Goal: Task Accomplishment & Management: Use online tool/utility

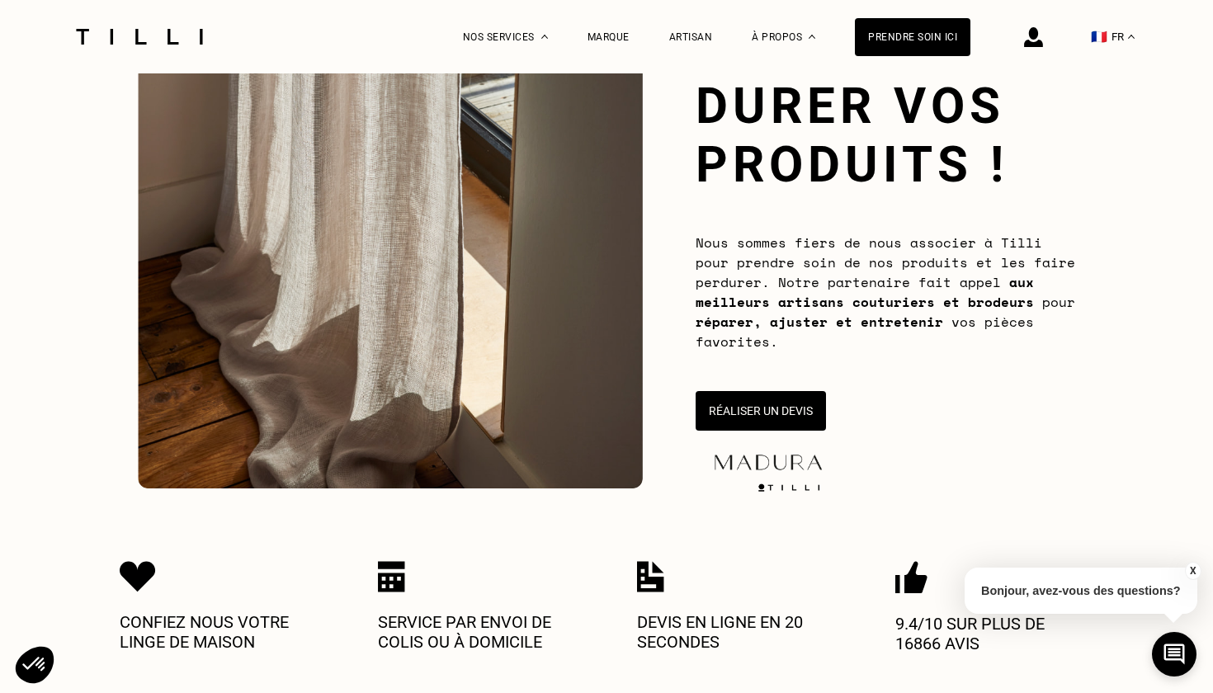
scroll to position [155, 0]
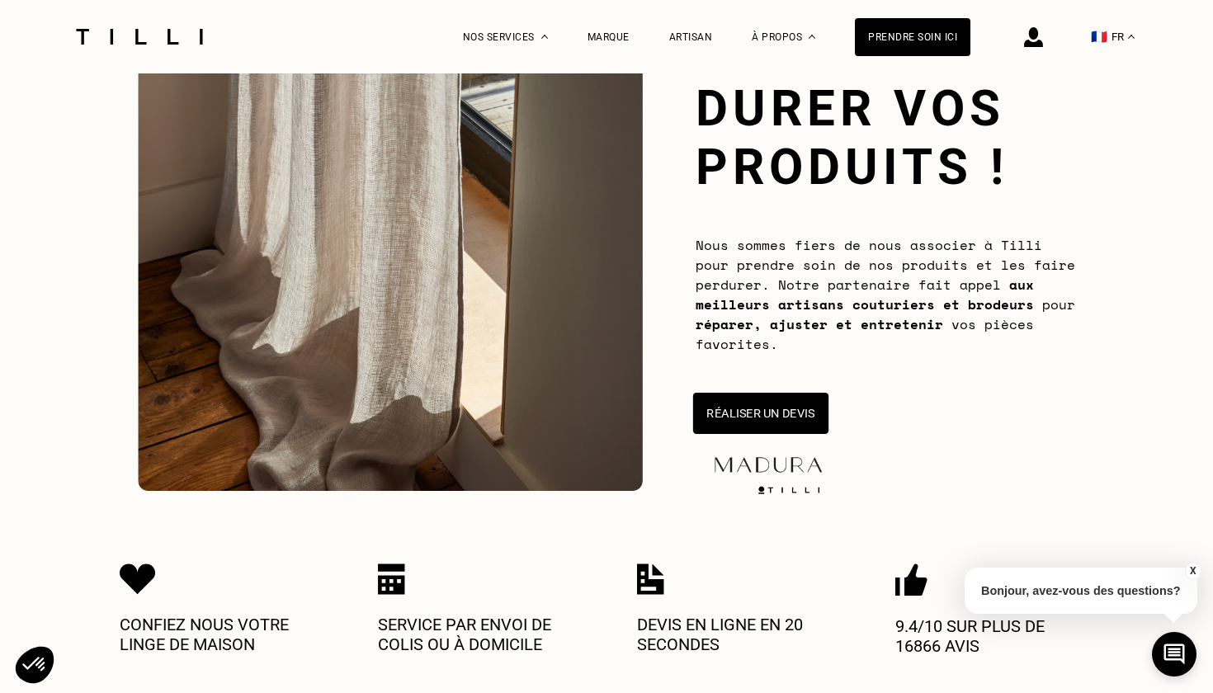
click at [783, 406] on button "Réaliser un devis" at bounding box center [760, 413] width 135 height 41
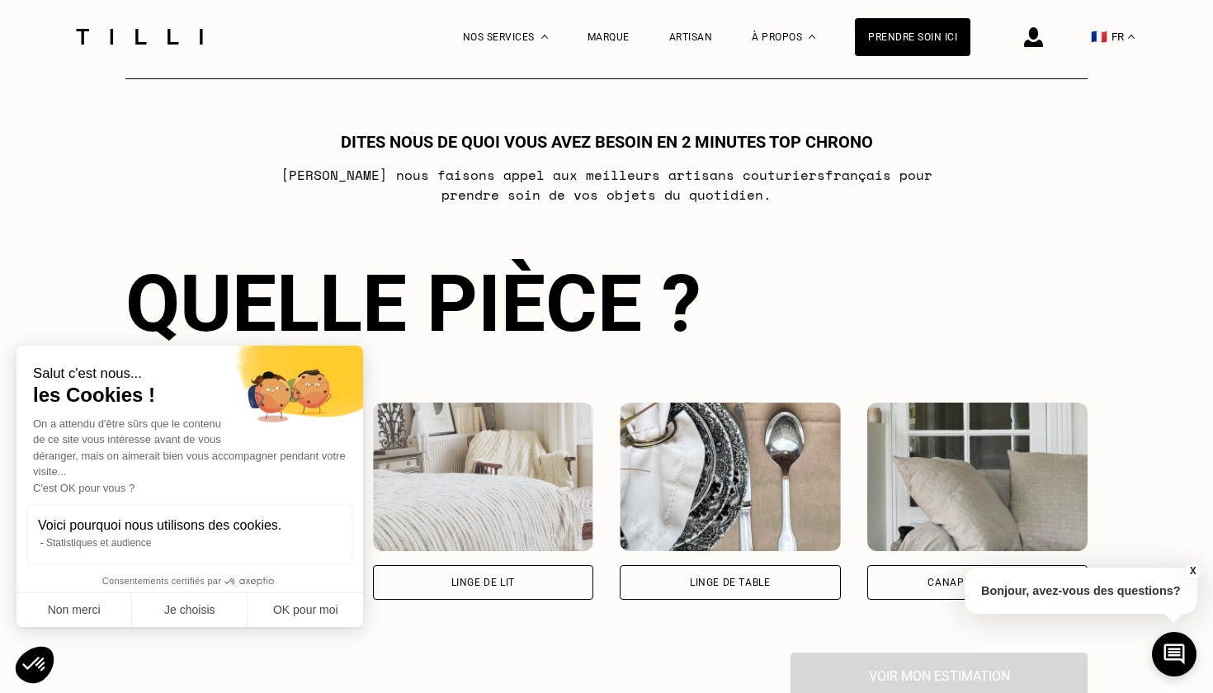
scroll to position [897, 0]
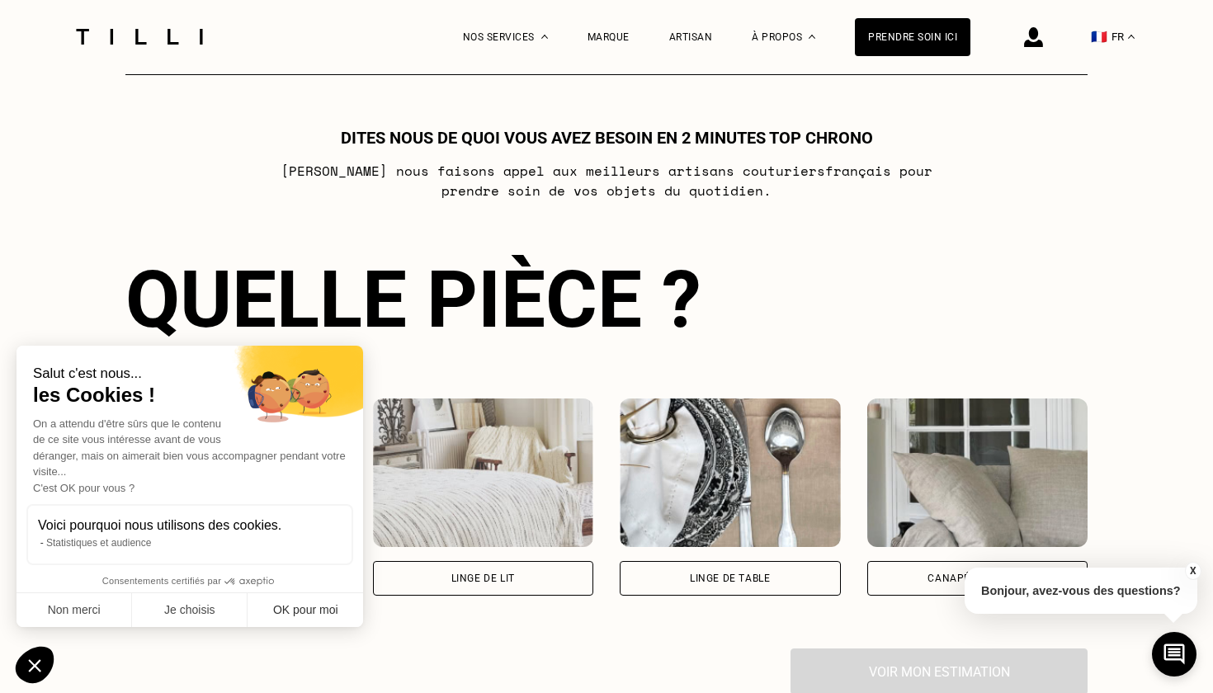
click at [319, 609] on button "OK pour moi" at bounding box center [306, 610] width 116 height 35
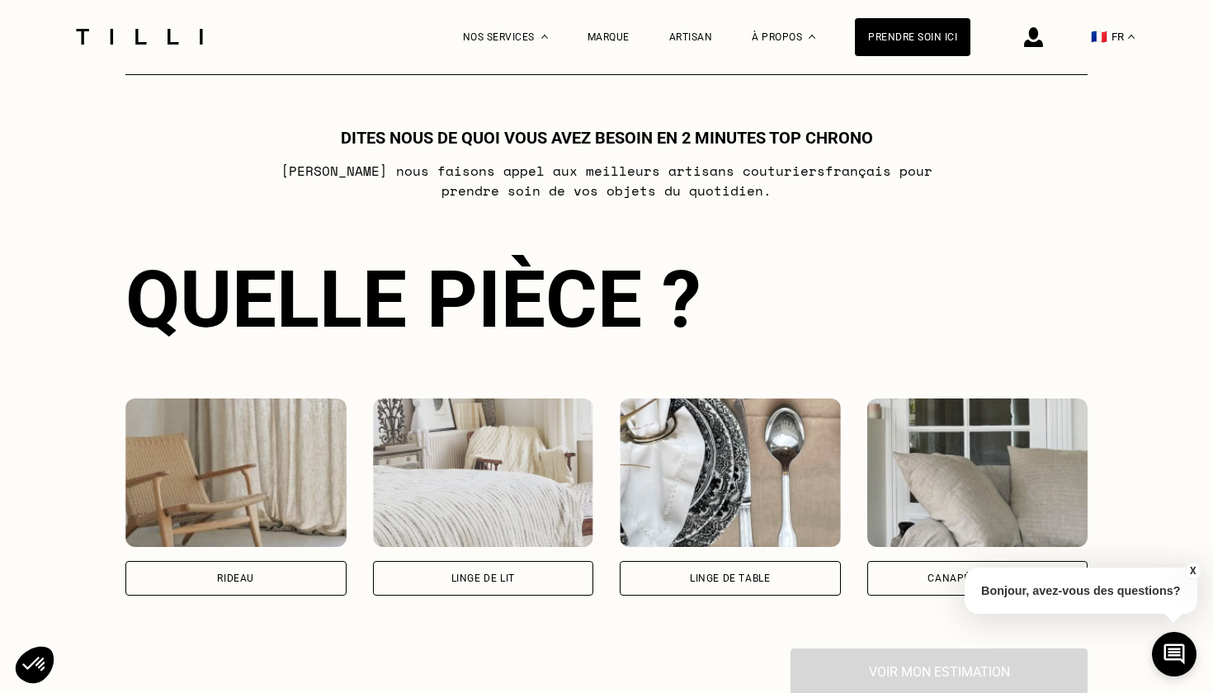
click at [230, 578] on div "Rideau" at bounding box center [235, 578] width 37 height 10
select select "FR"
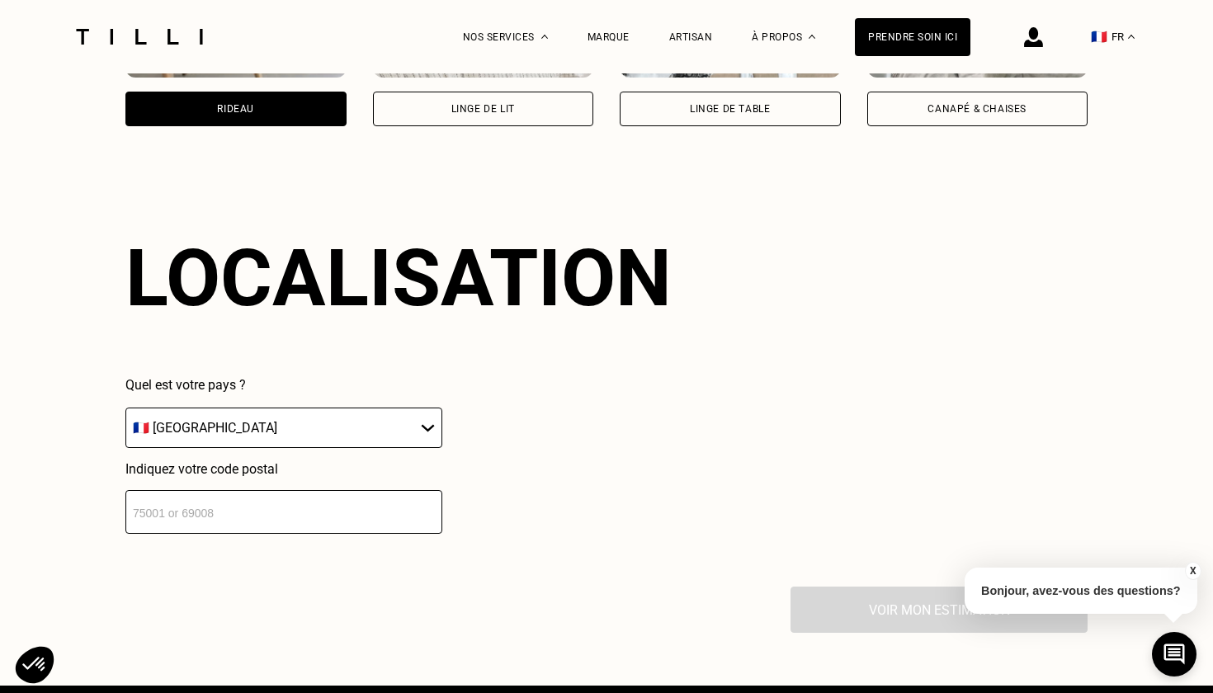
scroll to position [1443, 0]
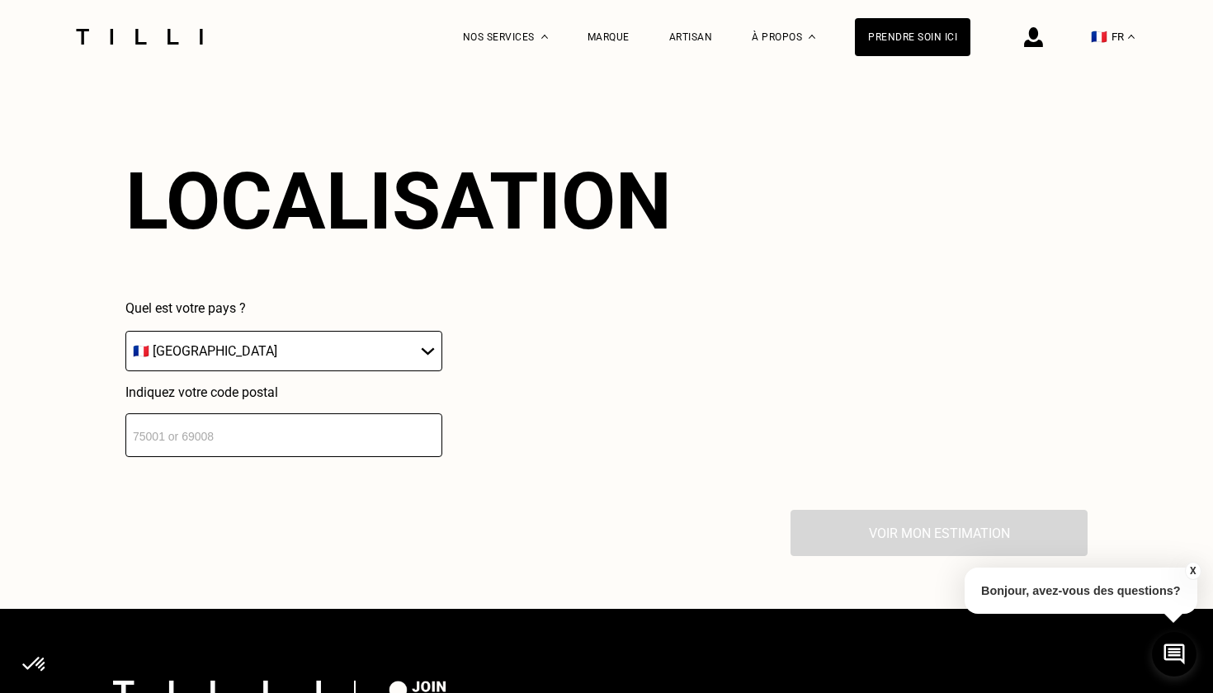
click at [312, 441] on input "number" at bounding box center [283, 435] width 317 height 44
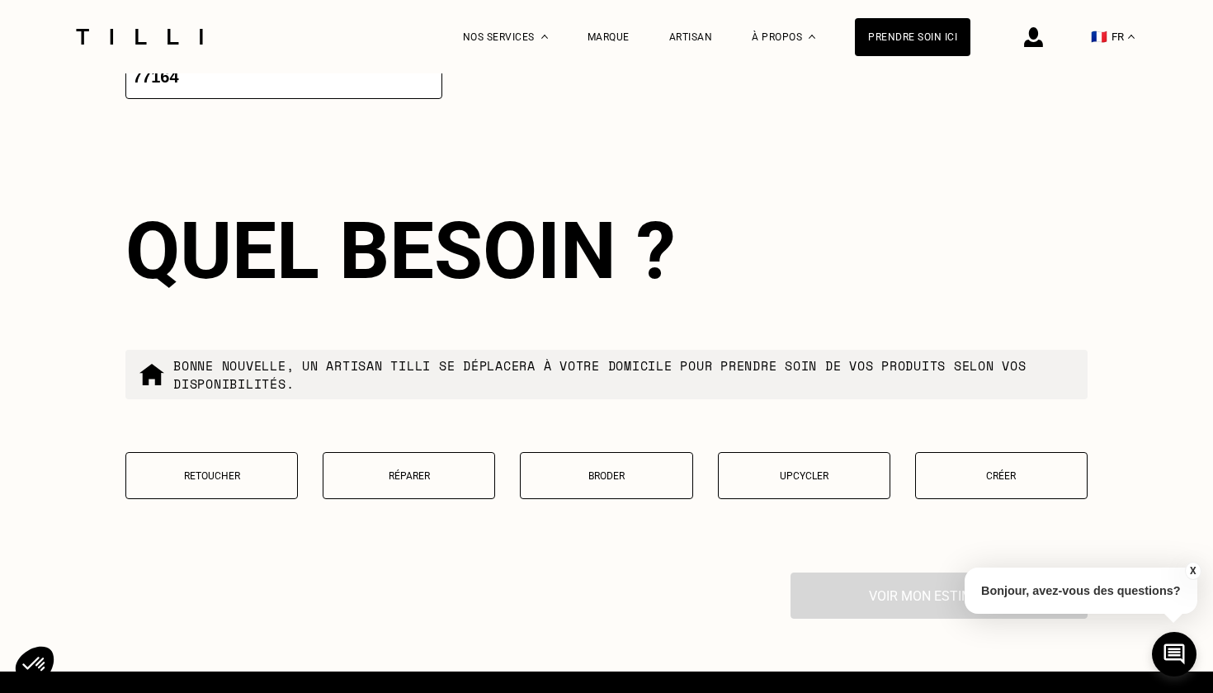
scroll to position [1856, 0]
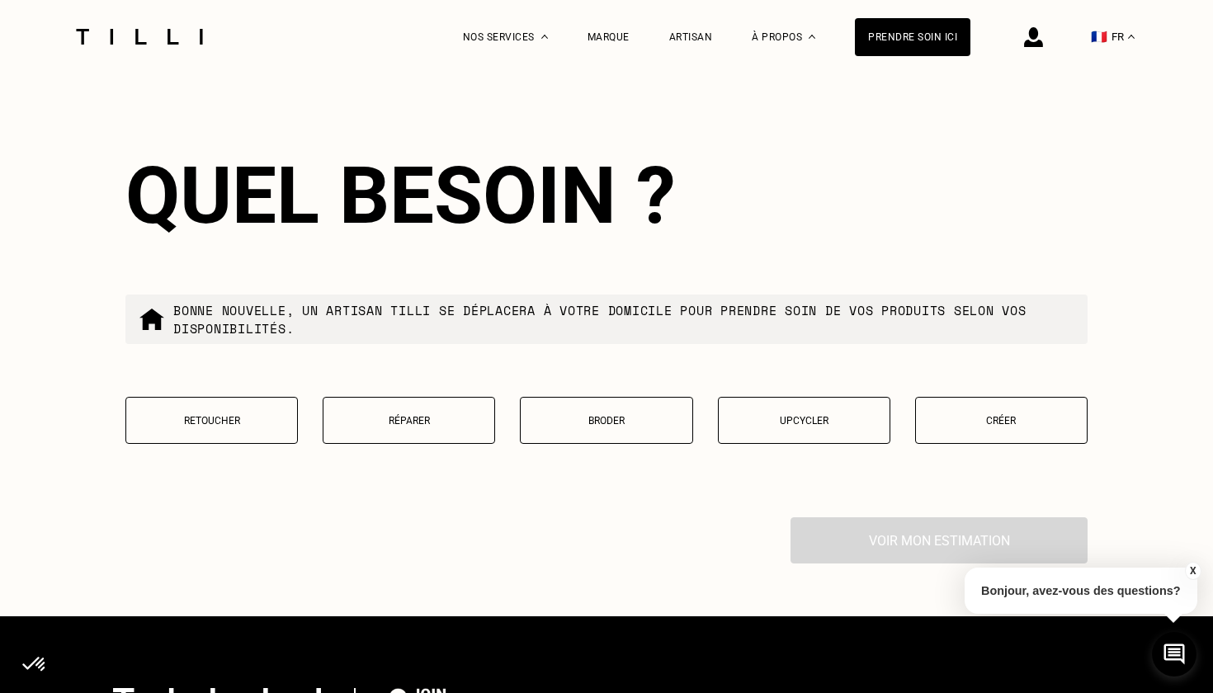
type input "77164"
click at [207, 427] on p "Retoucher" at bounding box center [211, 421] width 154 height 12
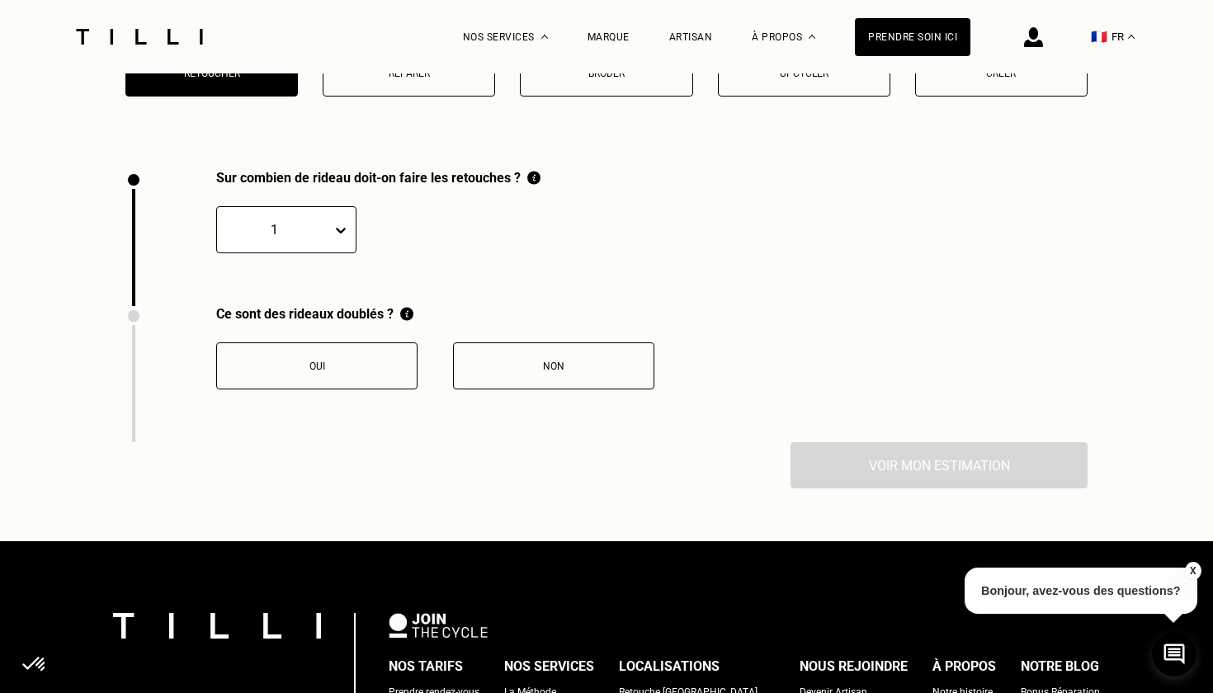
scroll to position [2277, 0]
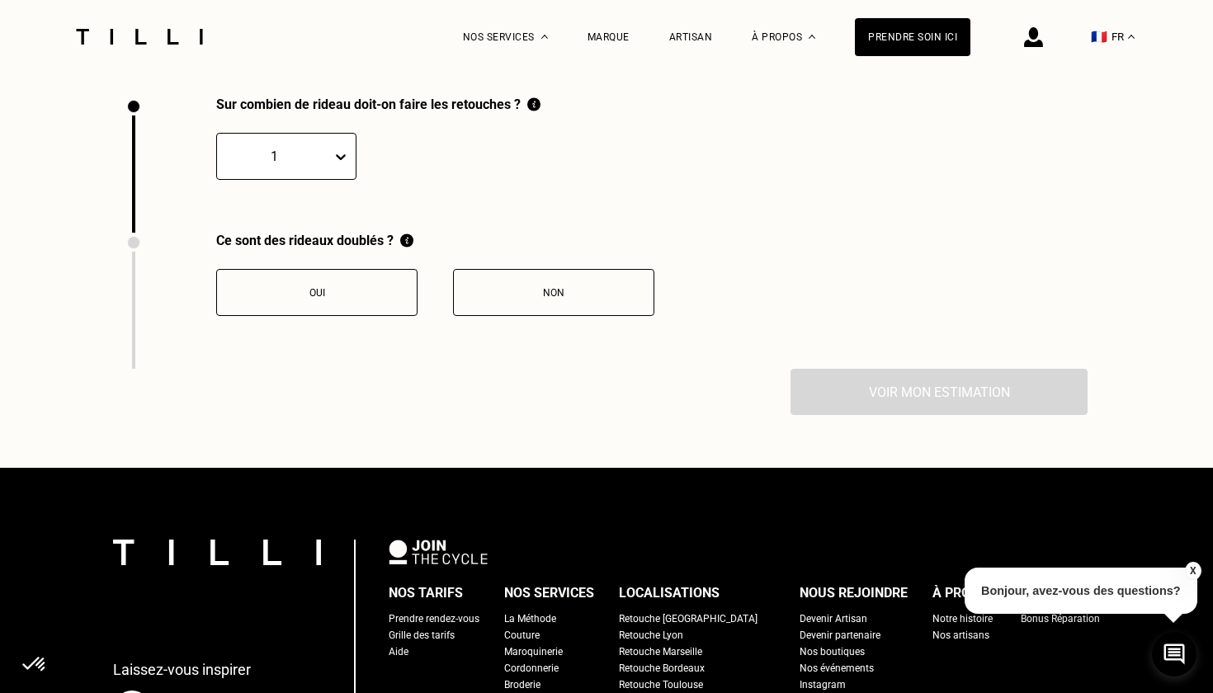
click at [336, 159] on icon at bounding box center [341, 157] width 17 height 17
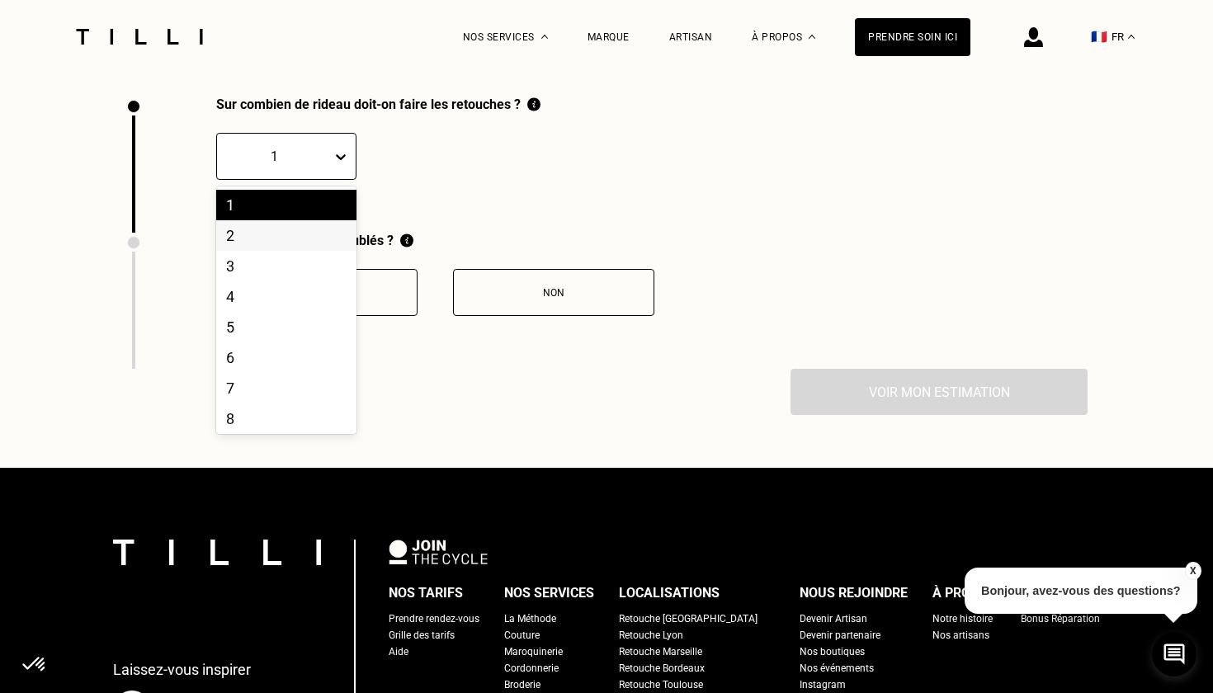
click at [307, 239] on div "2" at bounding box center [286, 235] width 140 height 31
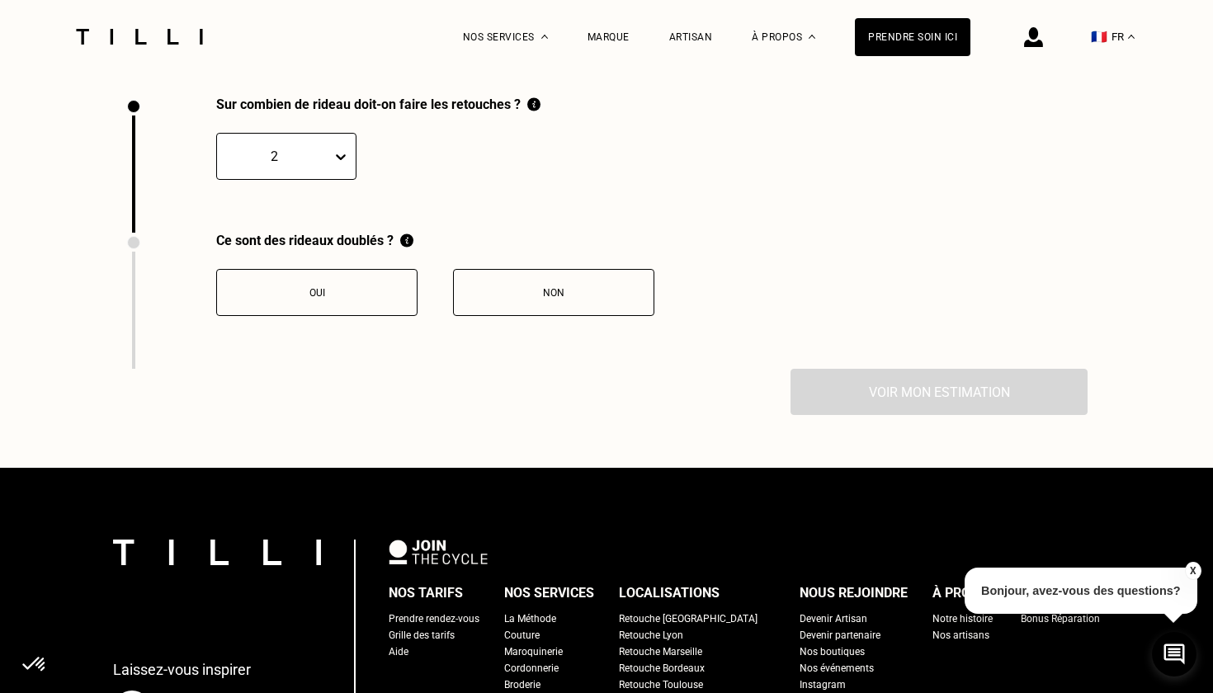
click at [559, 291] on button "Non" at bounding box center [553, 292] width 201 height 47
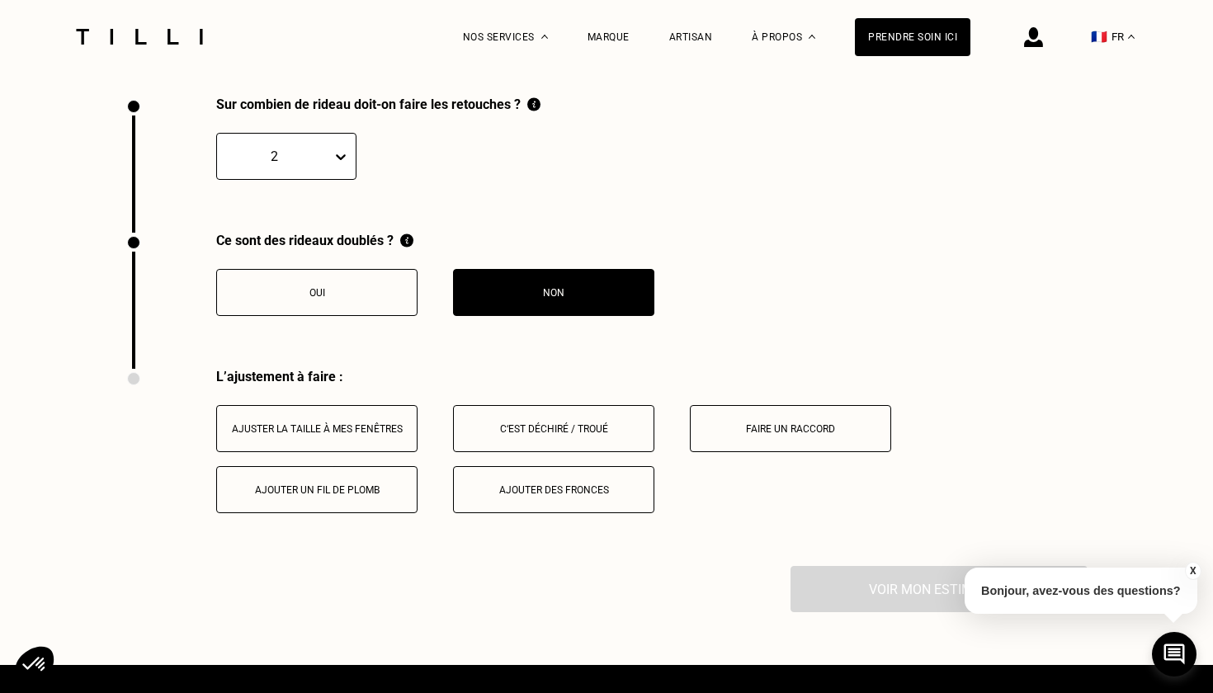
scroll to position [2550, 0]
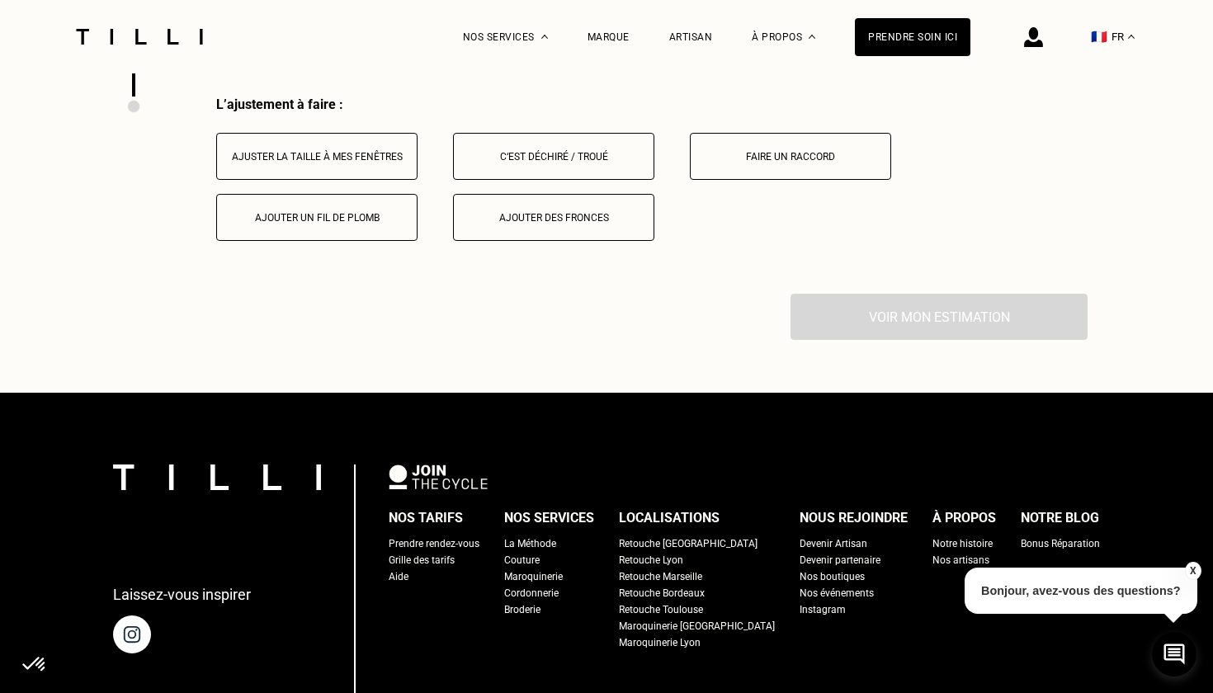
click at [363, 171] on button "Ajuster la taille à mes fenêtres" at bounding box center [316, 156] width 201 height 47
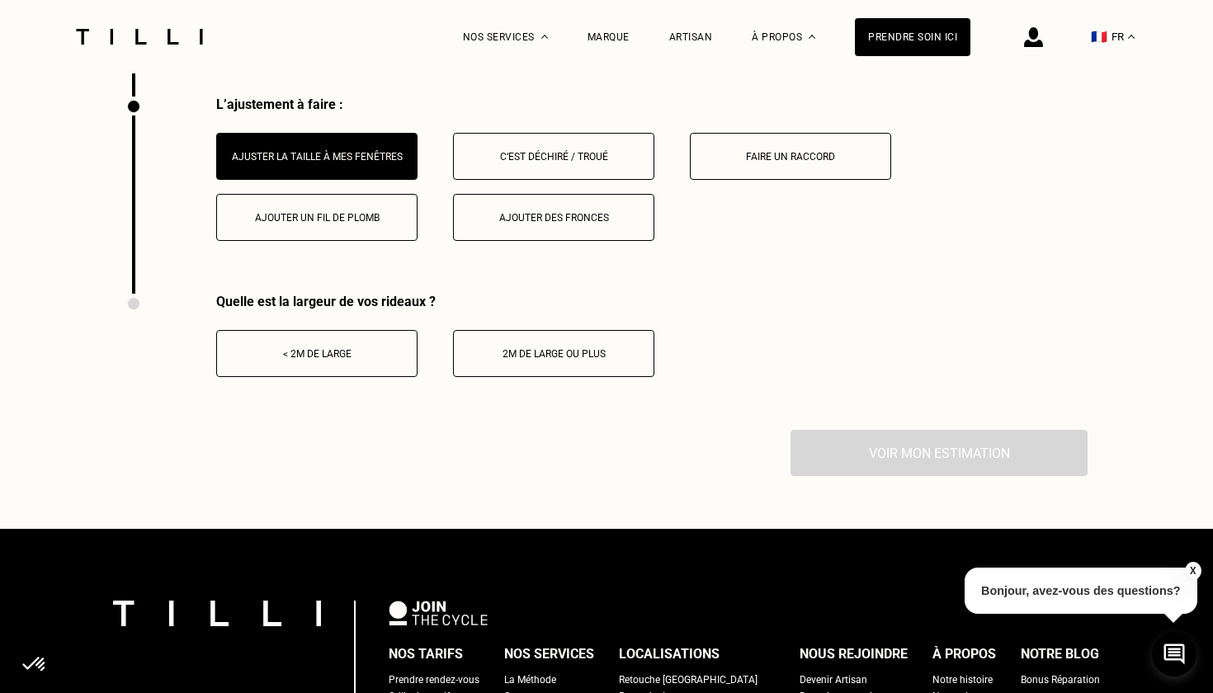
click at [361, 356] on div "< 2m de large" at bounding box center [316, 354] width 183 height 12
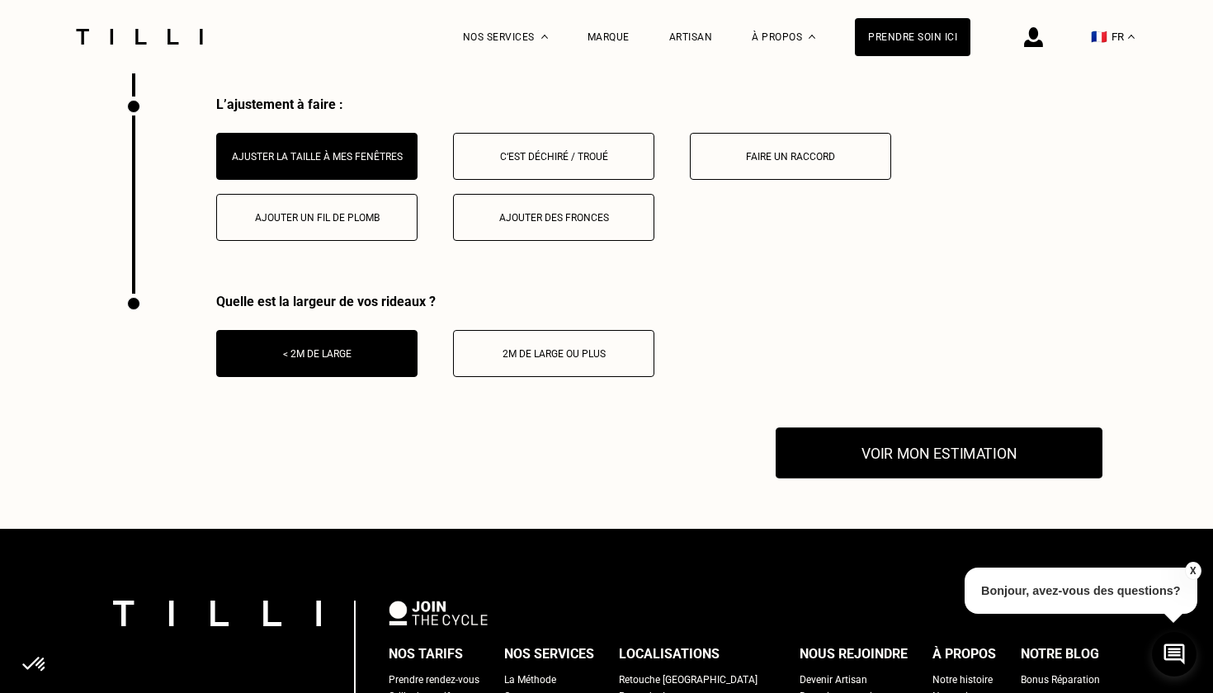
click at [960, 451] on button "Voir mon estimation" at bounding box center [939, 452] width 327 height 51
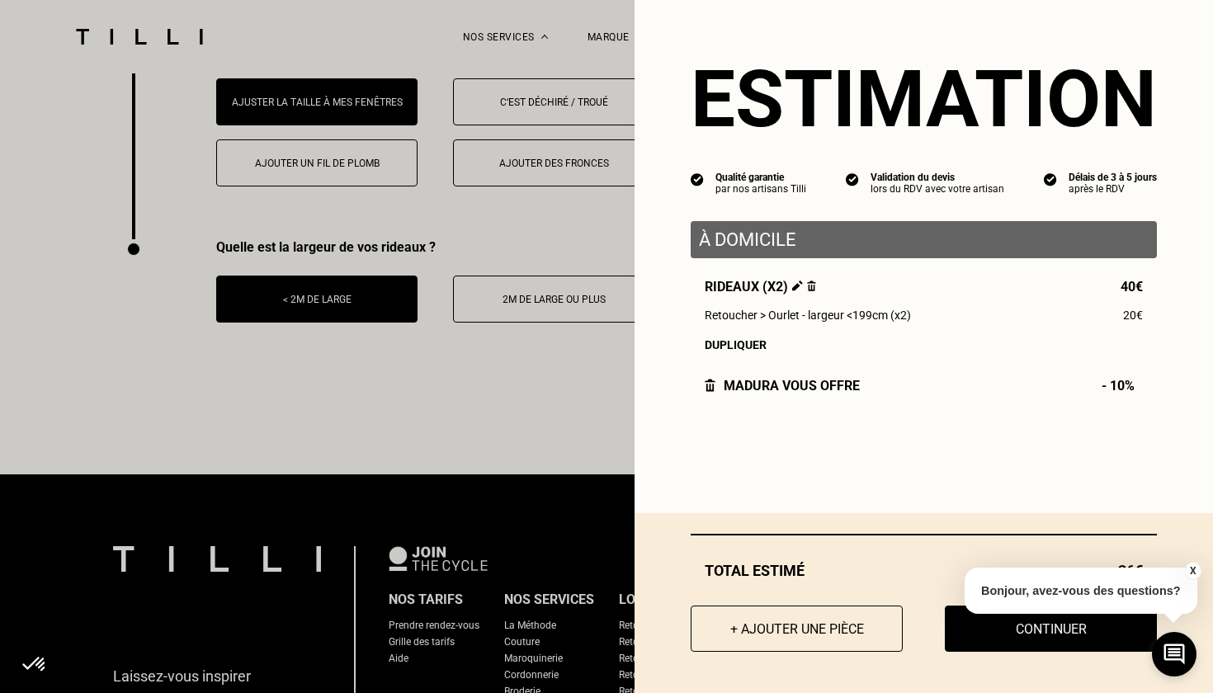
scroll to position [2607, 0]
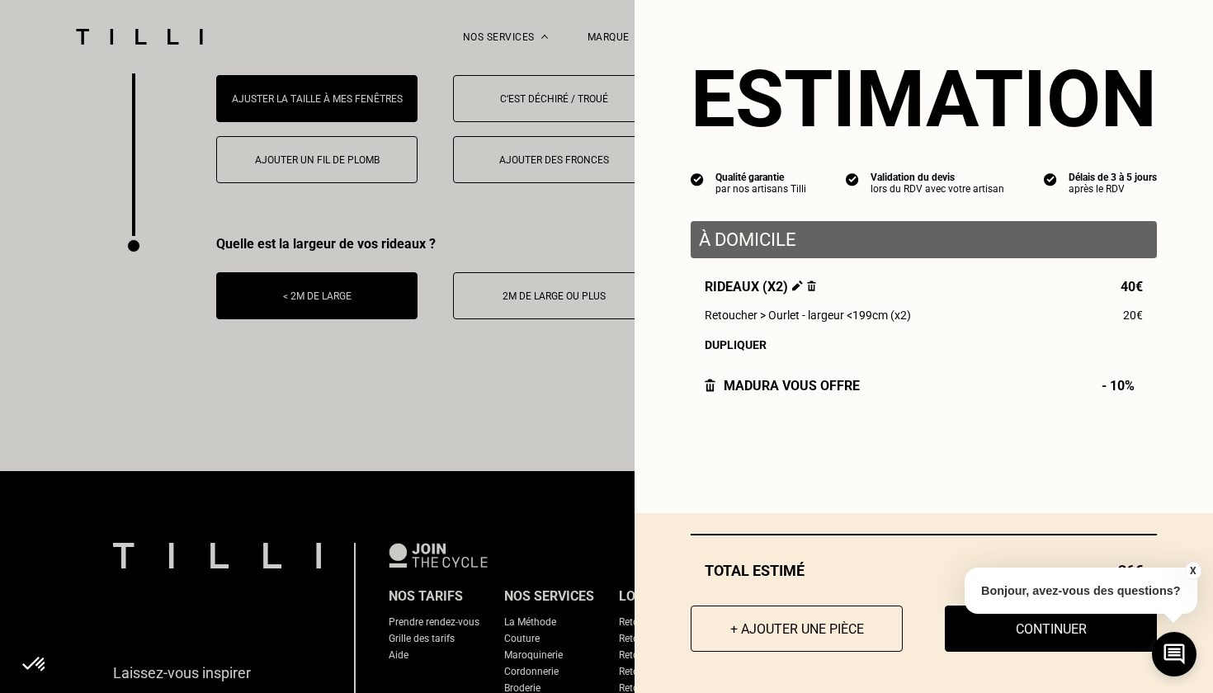
click at [1193, 566] on button "X" at bounding box center [1192, 571] width 17 height 18
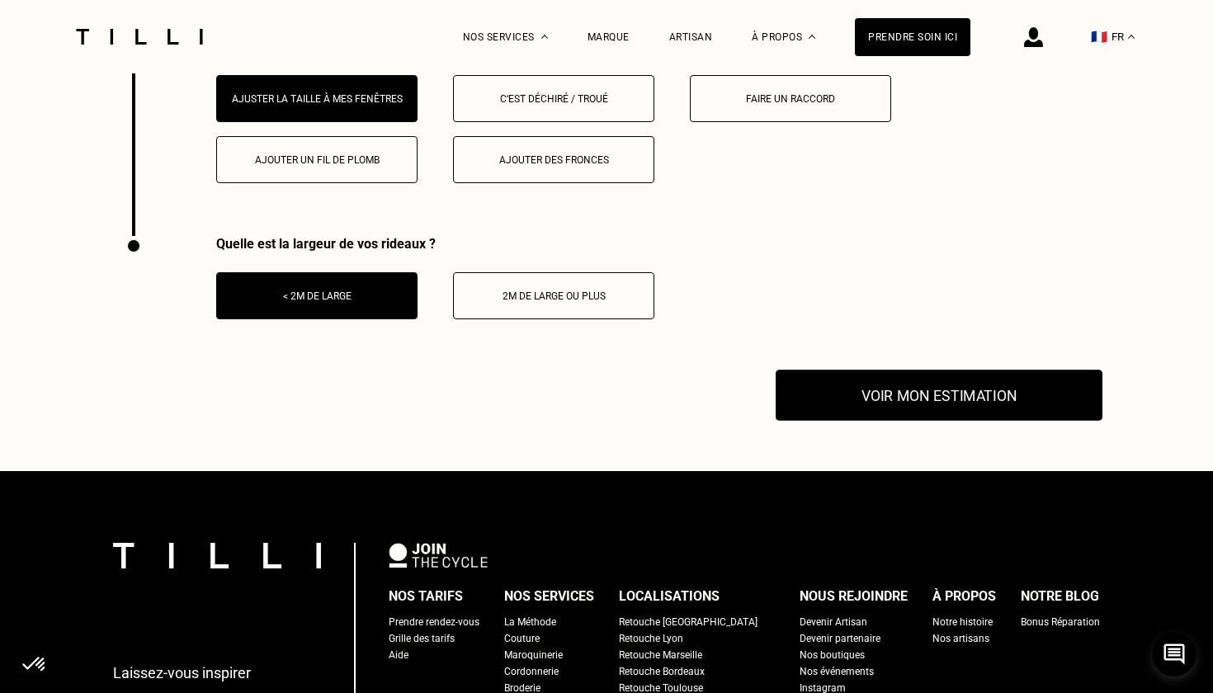
click at [955, 402] on button "Voir mon estimation" at bounding box center [939, 395] width 327 height 51
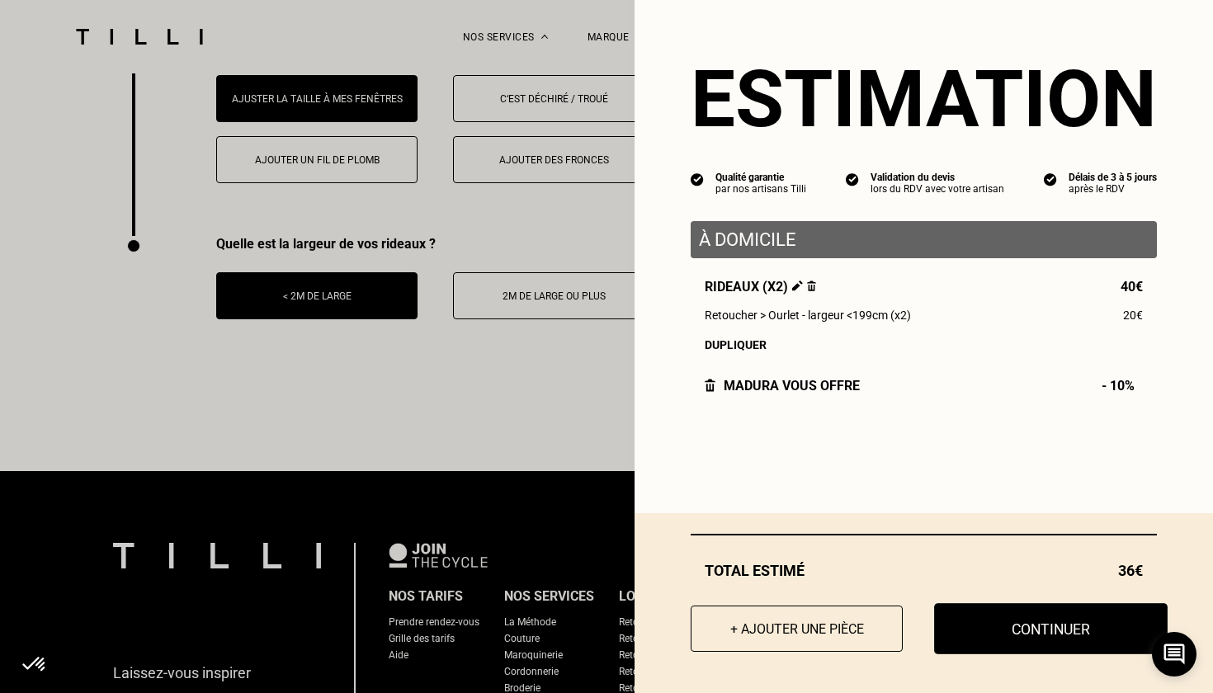
click at [1050, 624] on button "Continuer" at bounding box center [1051, 628] width 234 height 51
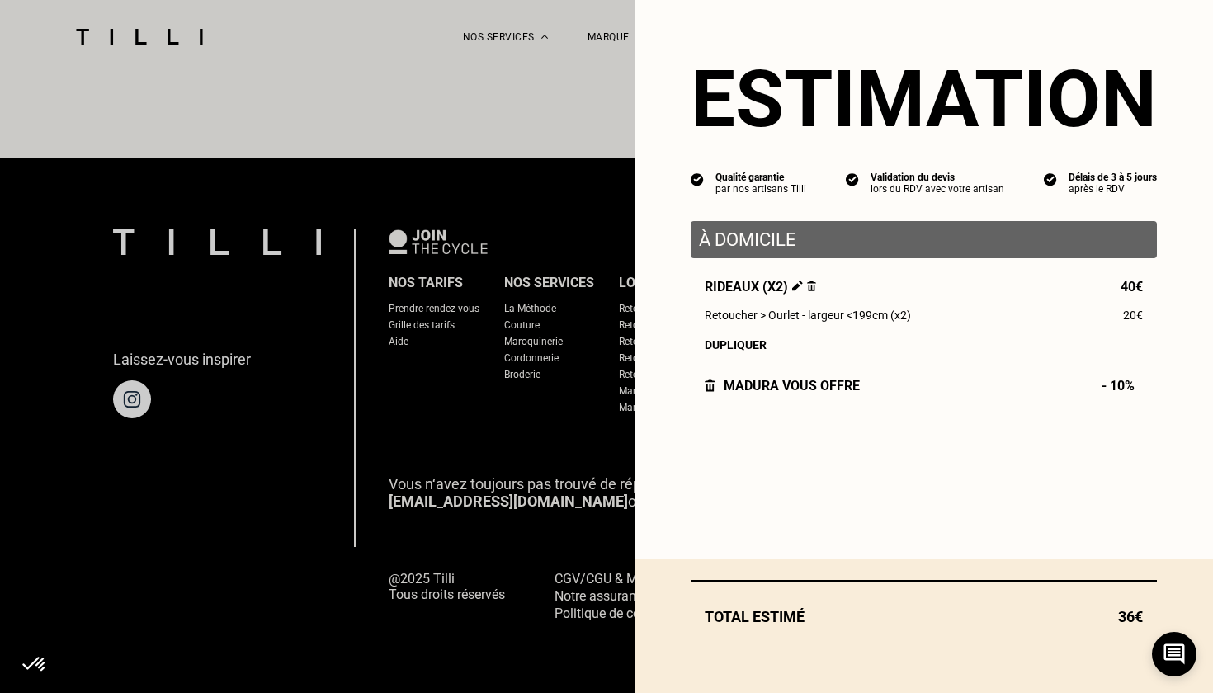
scroll to position [1487, 0]
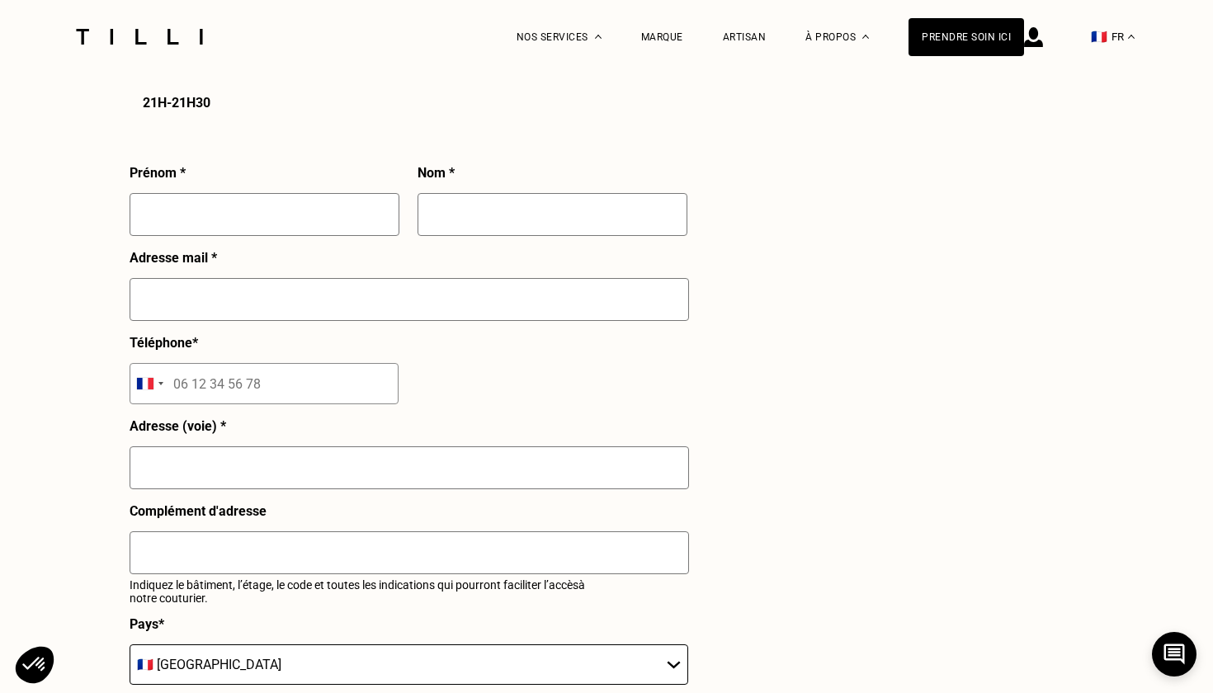
select select "FR"
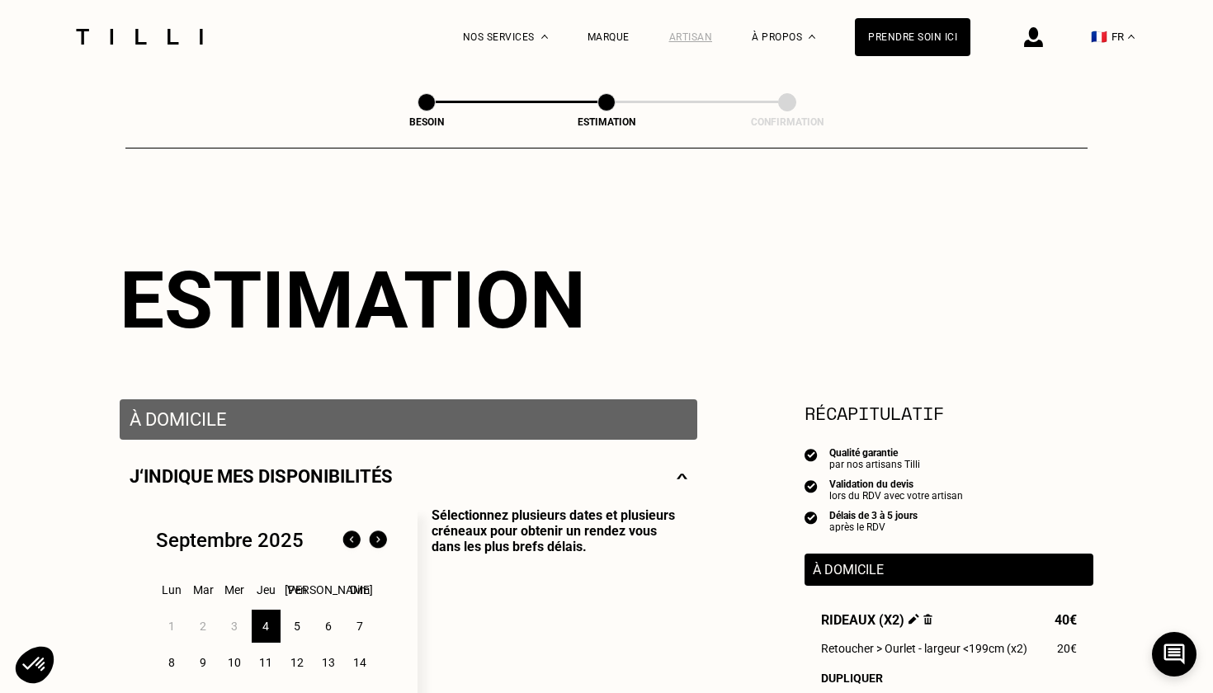
click at [690, 38] on div "Artisan" at bounding box center [691, 37] width 44 height 12
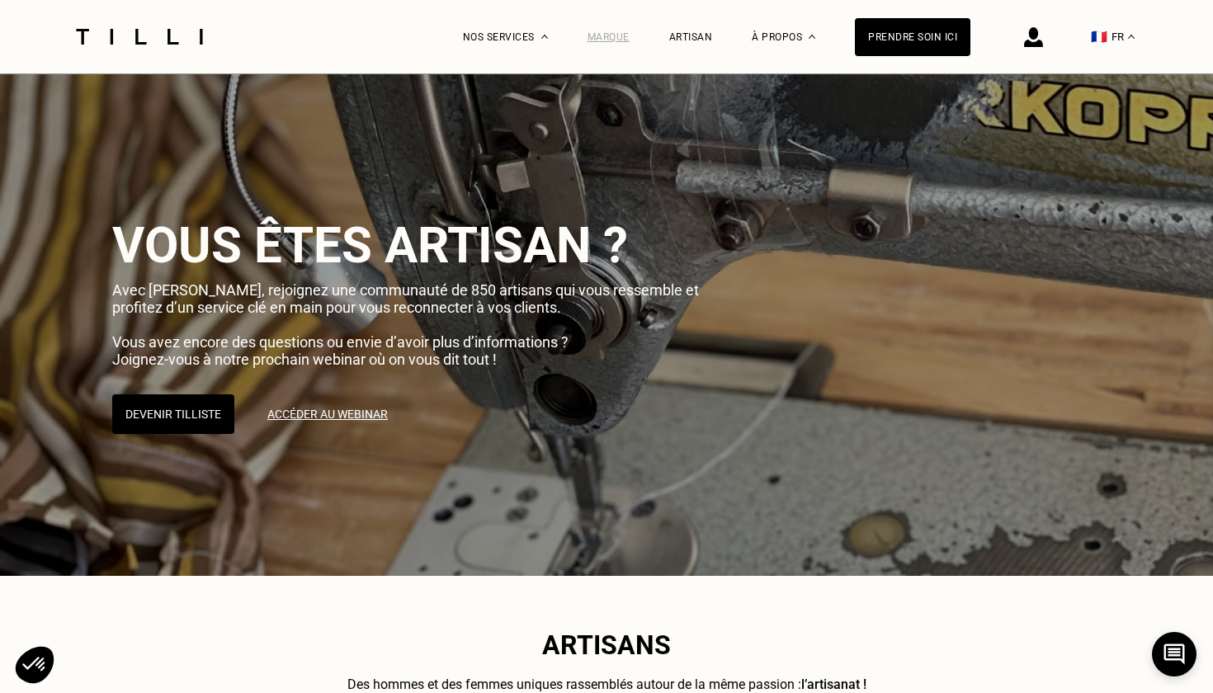
click at [611, 37] on div "Marque" at bounding box center [608, 37] width 42 height 12
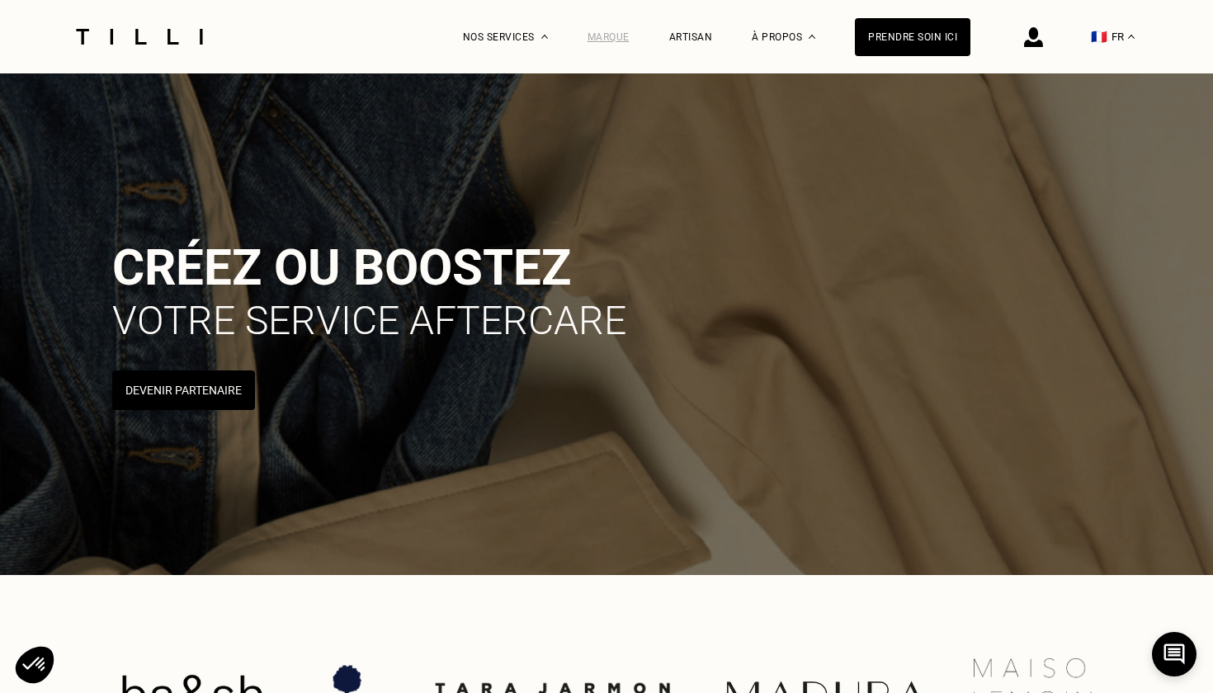
click at [610, 35] on div "Marque" at bounding box center [608, 37] width 42 height 12
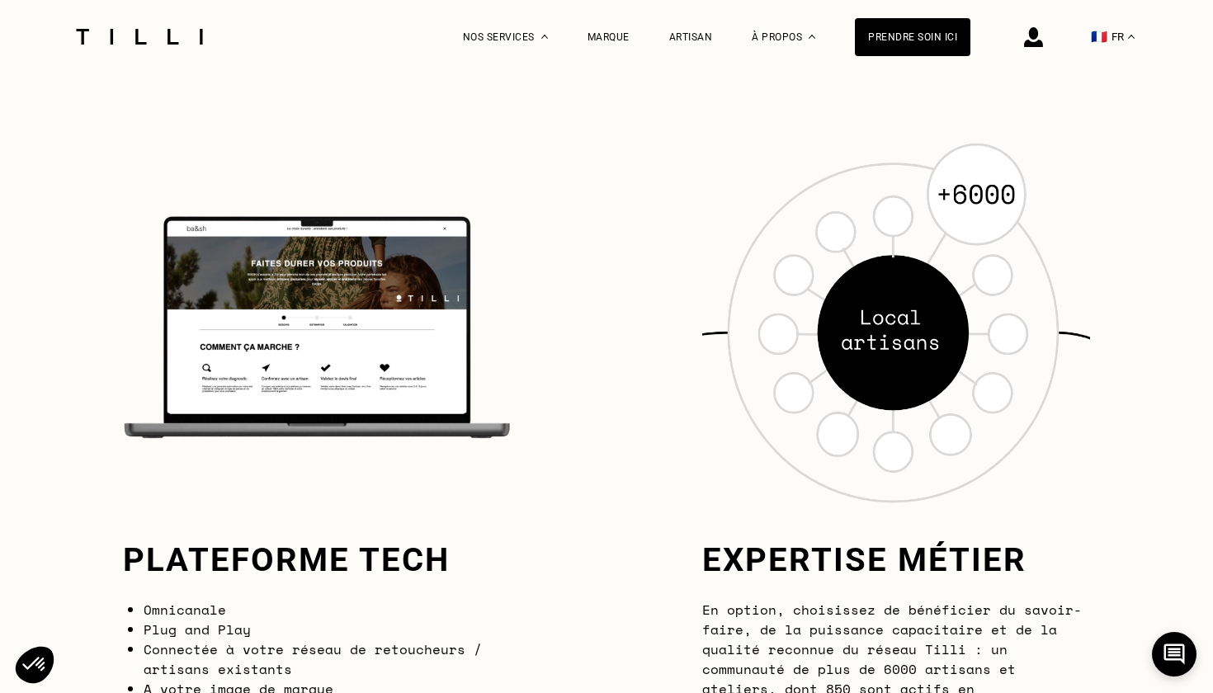
scroll to position [100, 0]
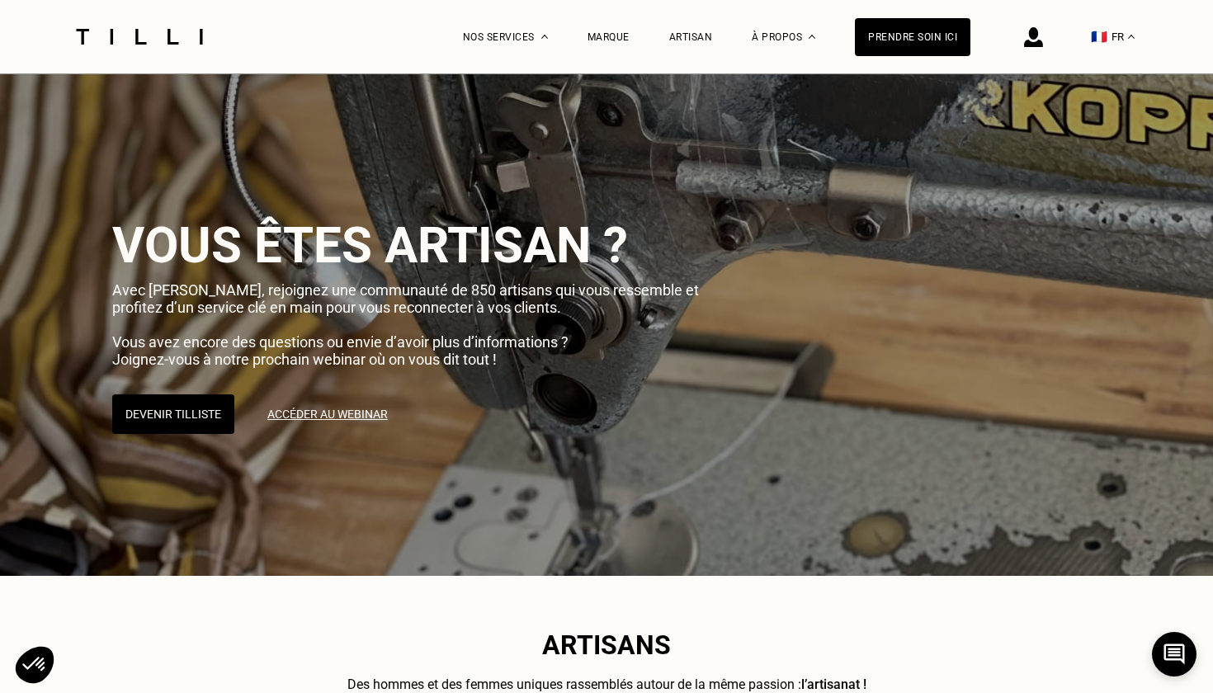
select select "FR"
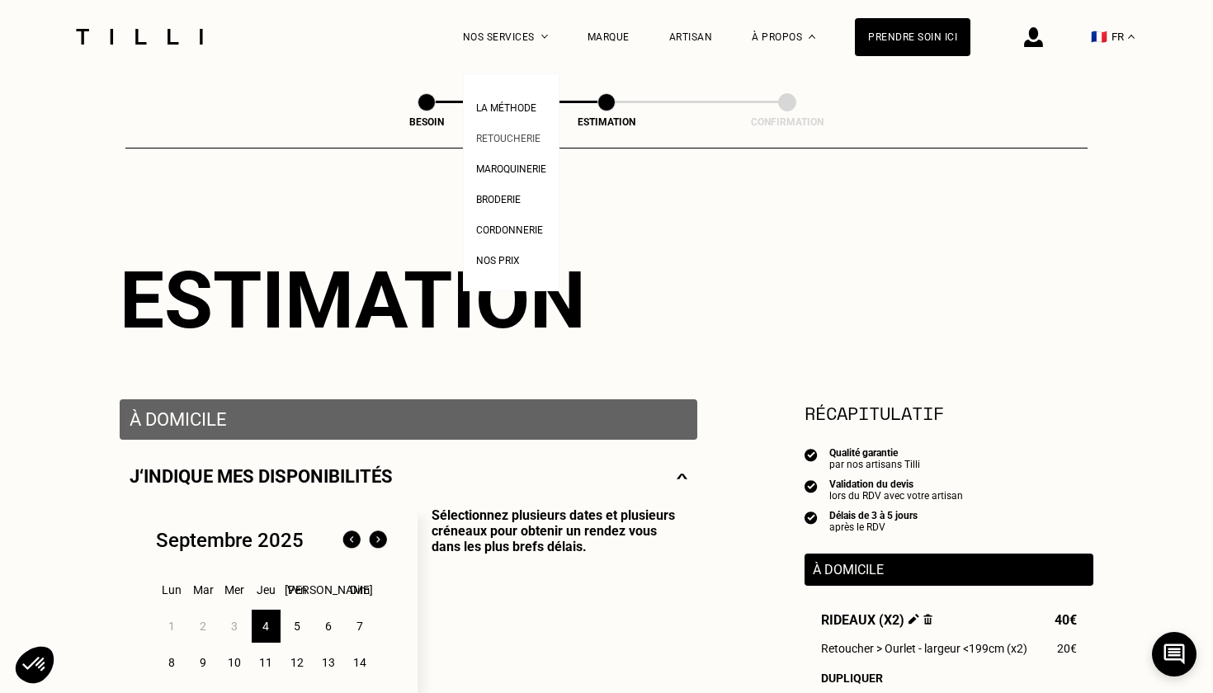
click at [507, 133] on span "Retoucherie" at bounding box center [508, 139] width 64 height 12
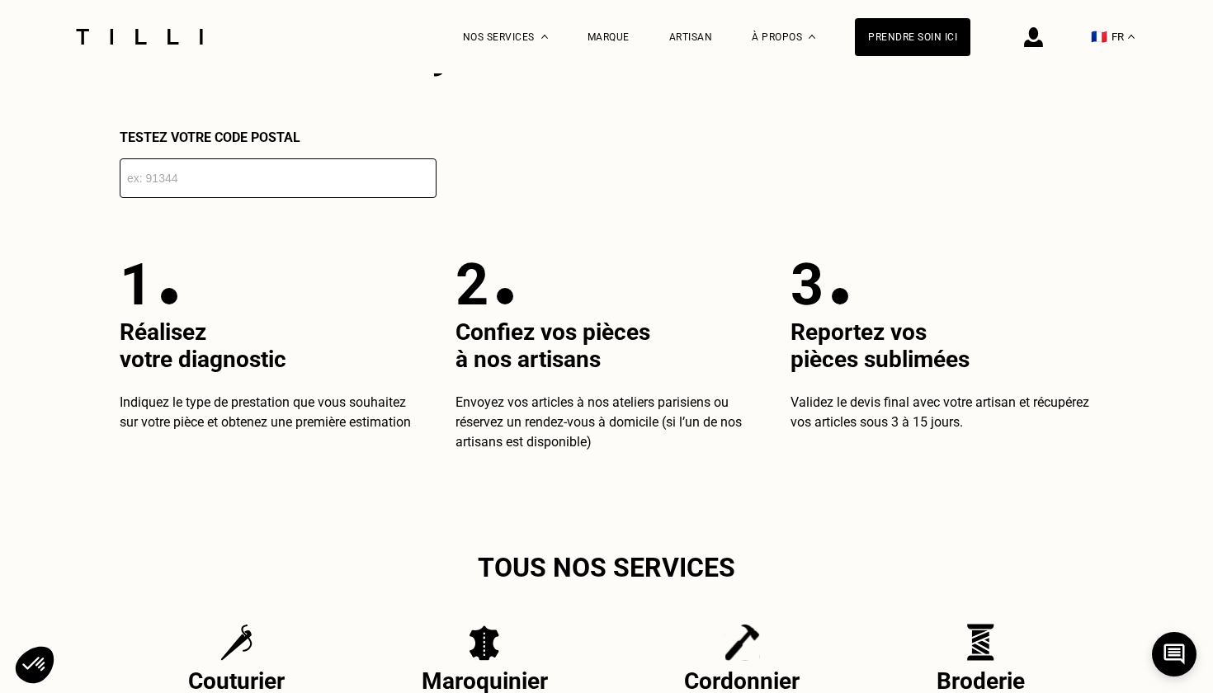
scroll to position [2826, 0]
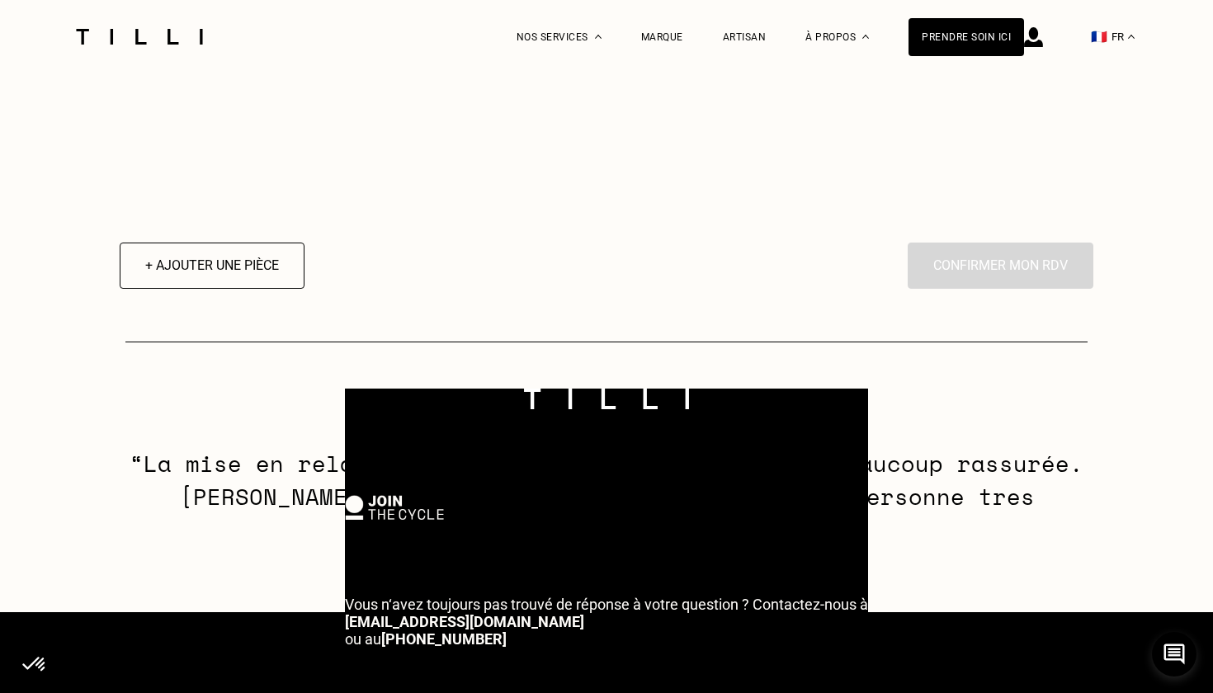
select select "FR"
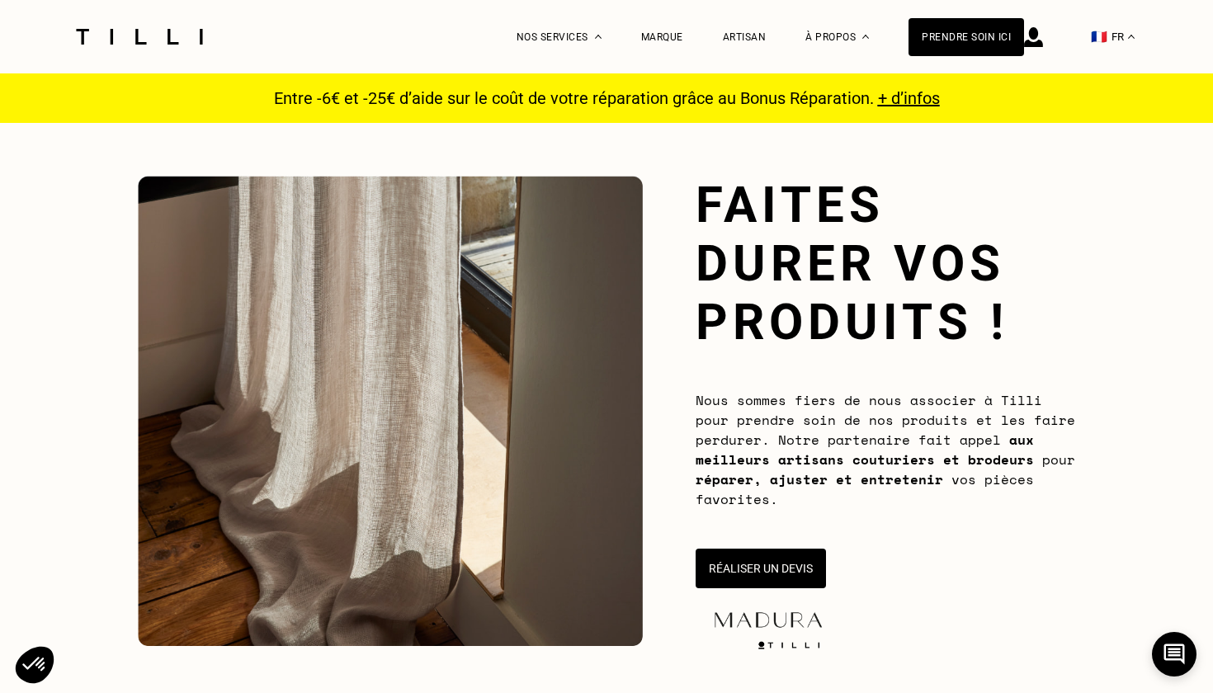
scroll to position [1487, 0]
